Goal: Use online tool/utility

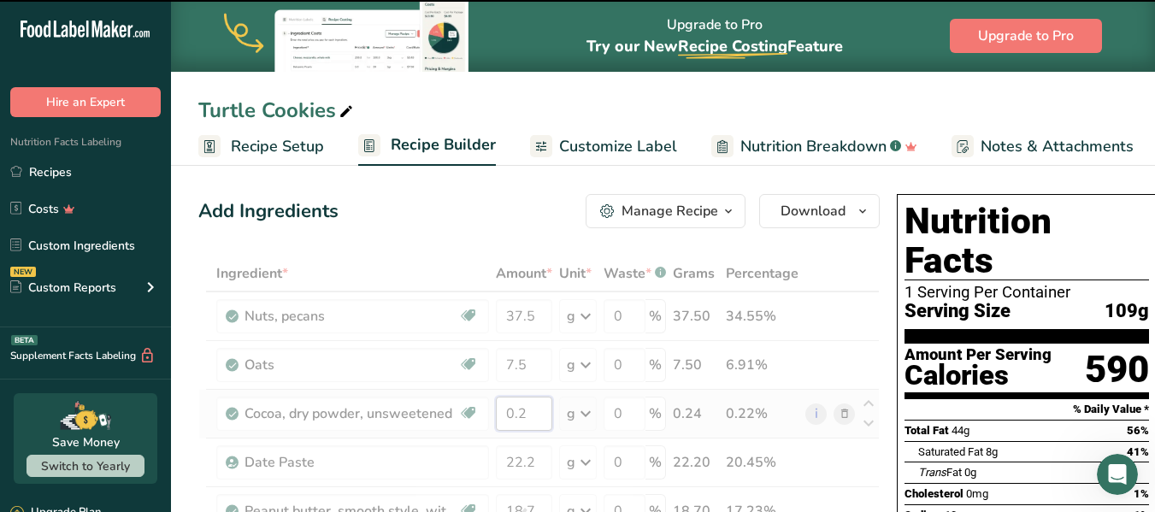
type input "0"
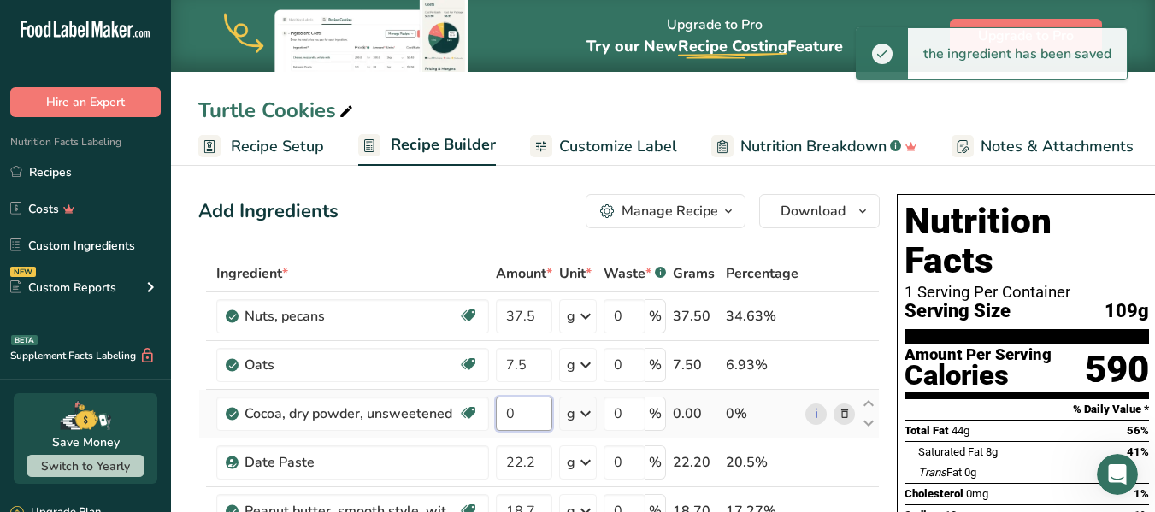
click at [539, 413] on input "0" at bounding box center [524, 414] width 56 height 34
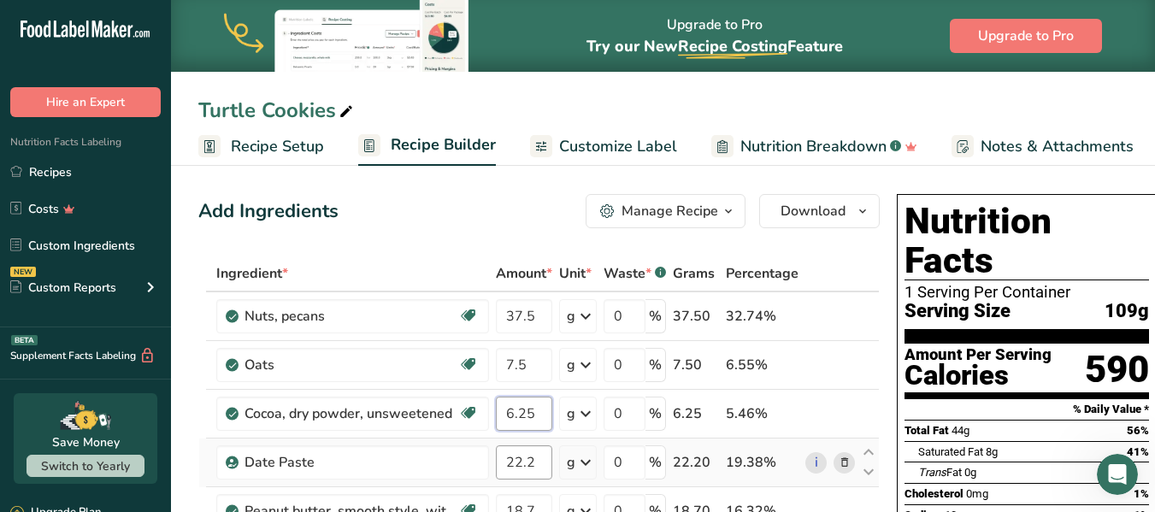
type input "6.25"
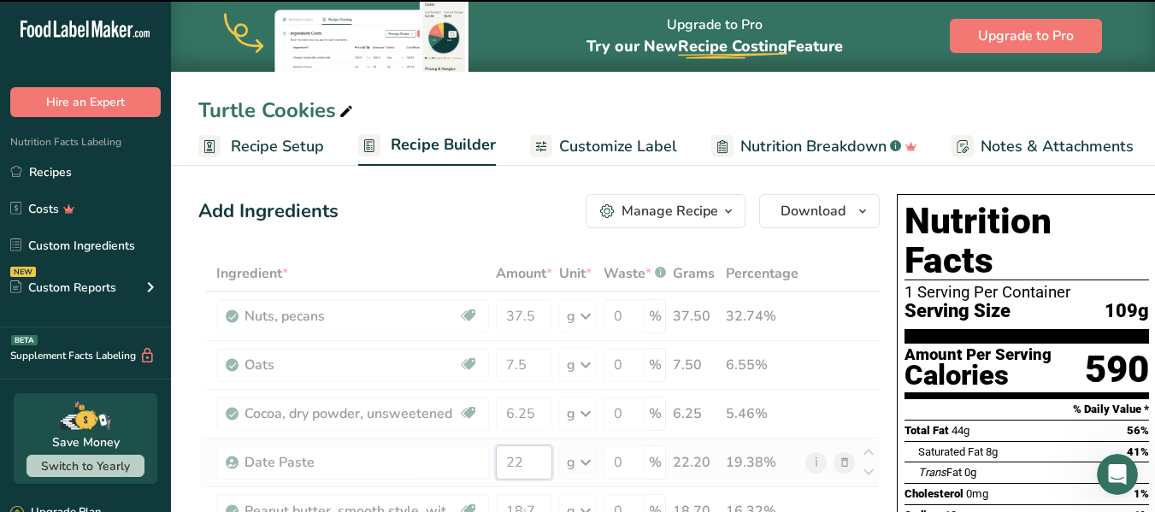
type input "2"
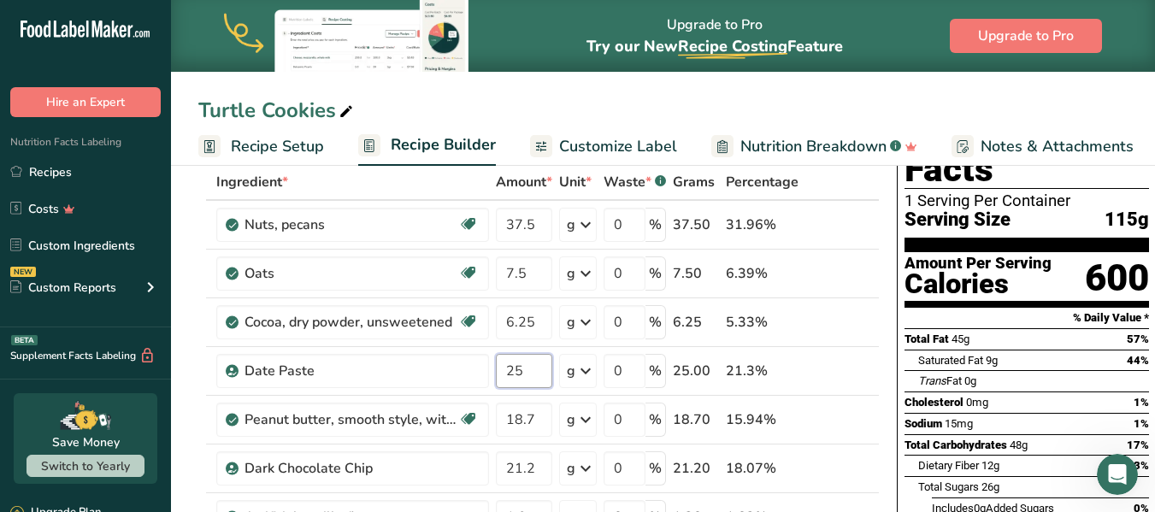
scroll to position [103, 0]
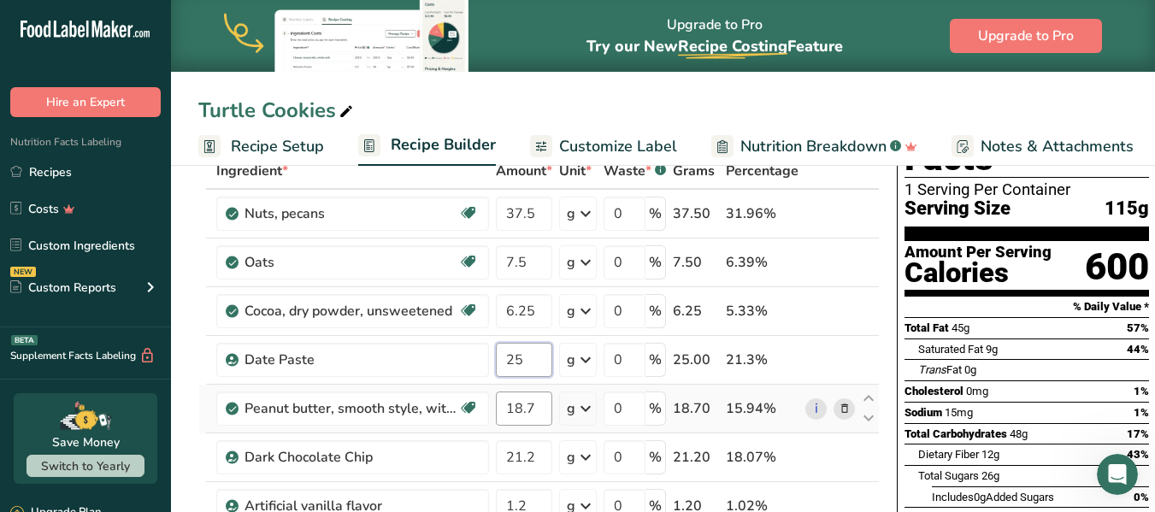
type input "25"
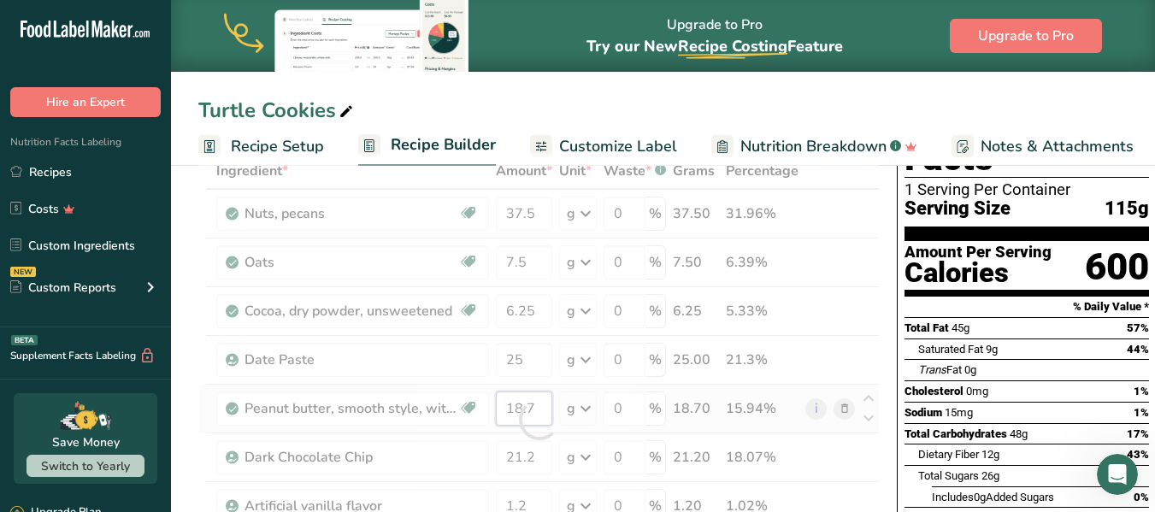
click at [517, 405] on div "Ingredient * Amount * Unit * Waste * .a-a{fill:#347362;}.b-a{fill:#fff;} Grams …" at bounding box center [539, 420] width 682 height 534
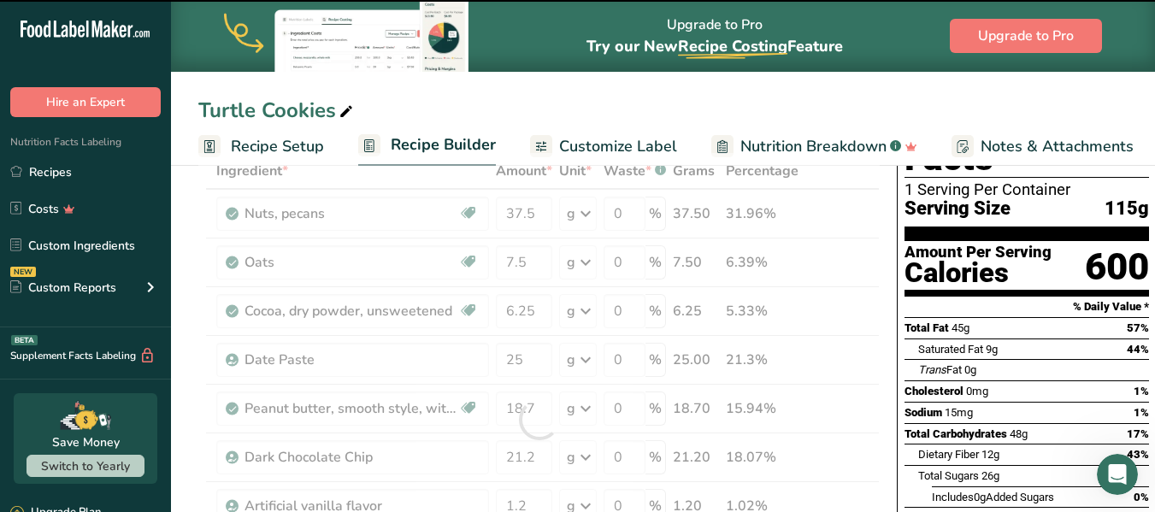
click at [529, 462] on div at bounding box center [539, 420] width 682 height 534
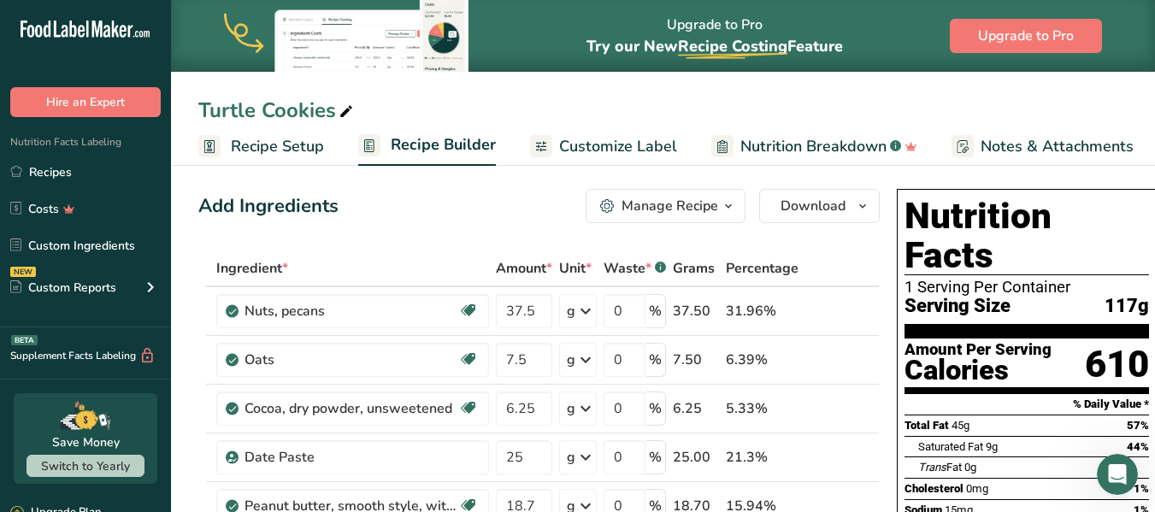
scroll to position [0, 0]
